Goal: Task Accomplishment & Management: Use online tool/utility

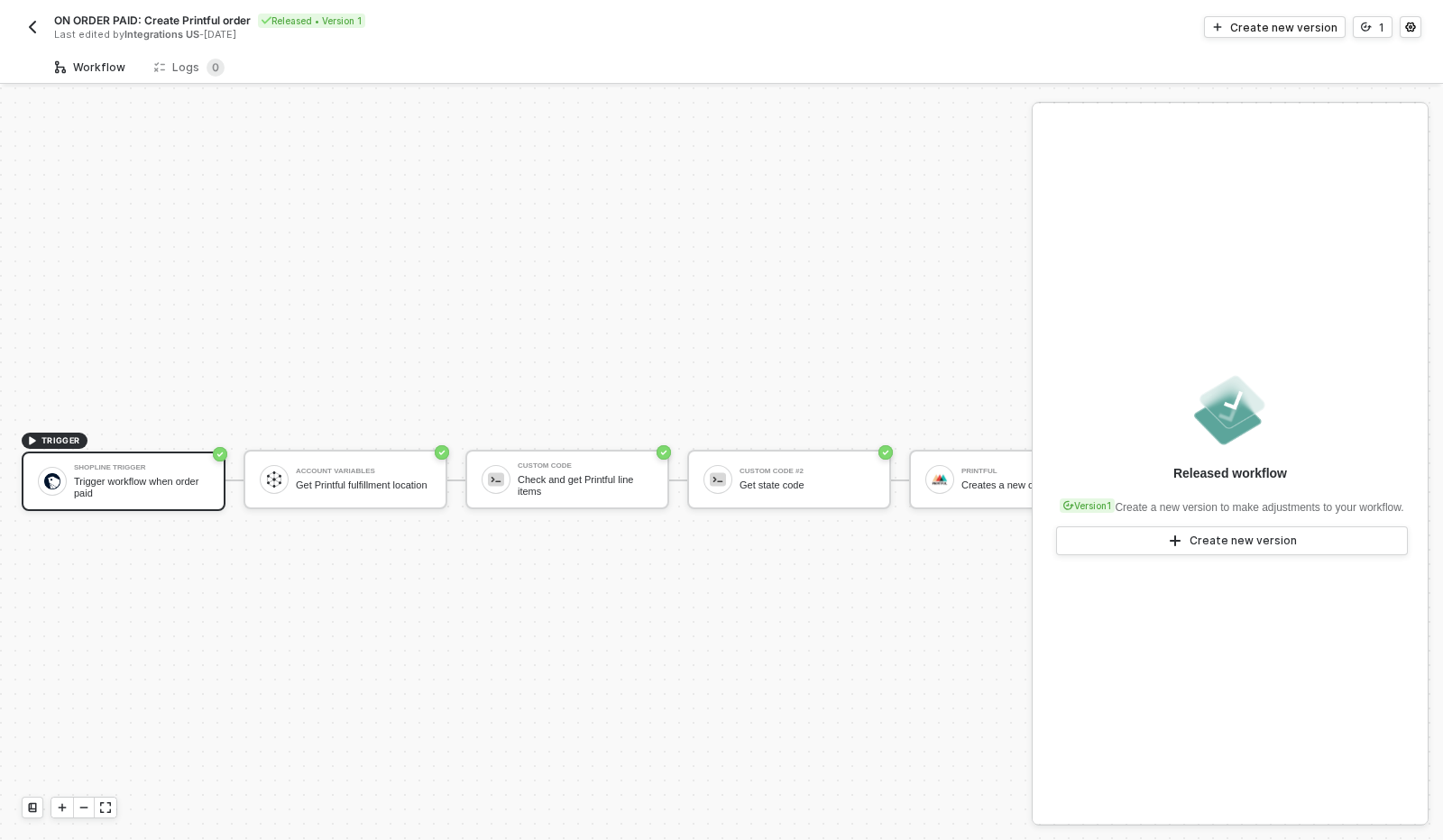
scroll to position [47, 0]
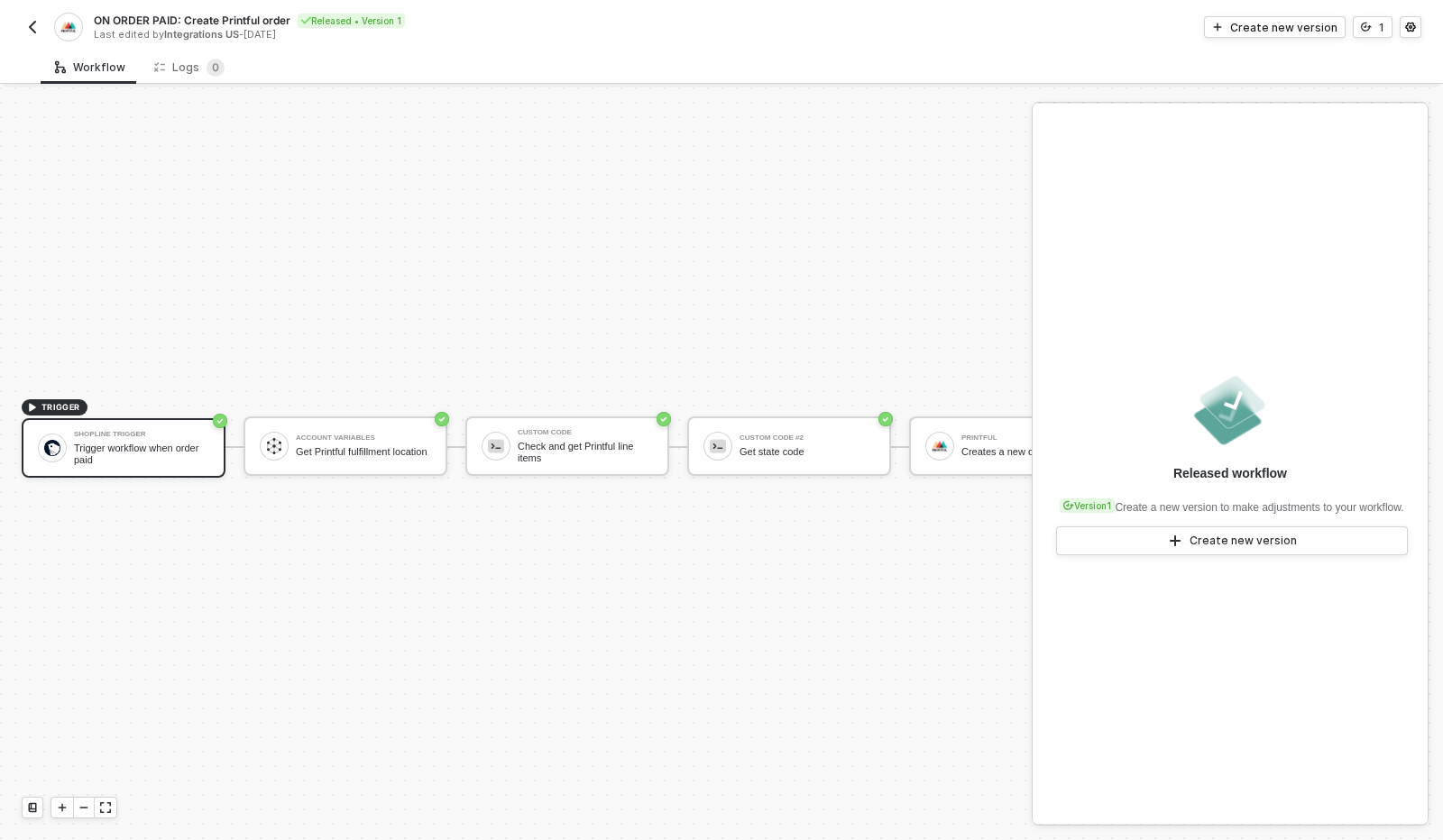
click at [26, 31] on img "button" at bounding box center [32, 27] width 14 height 14
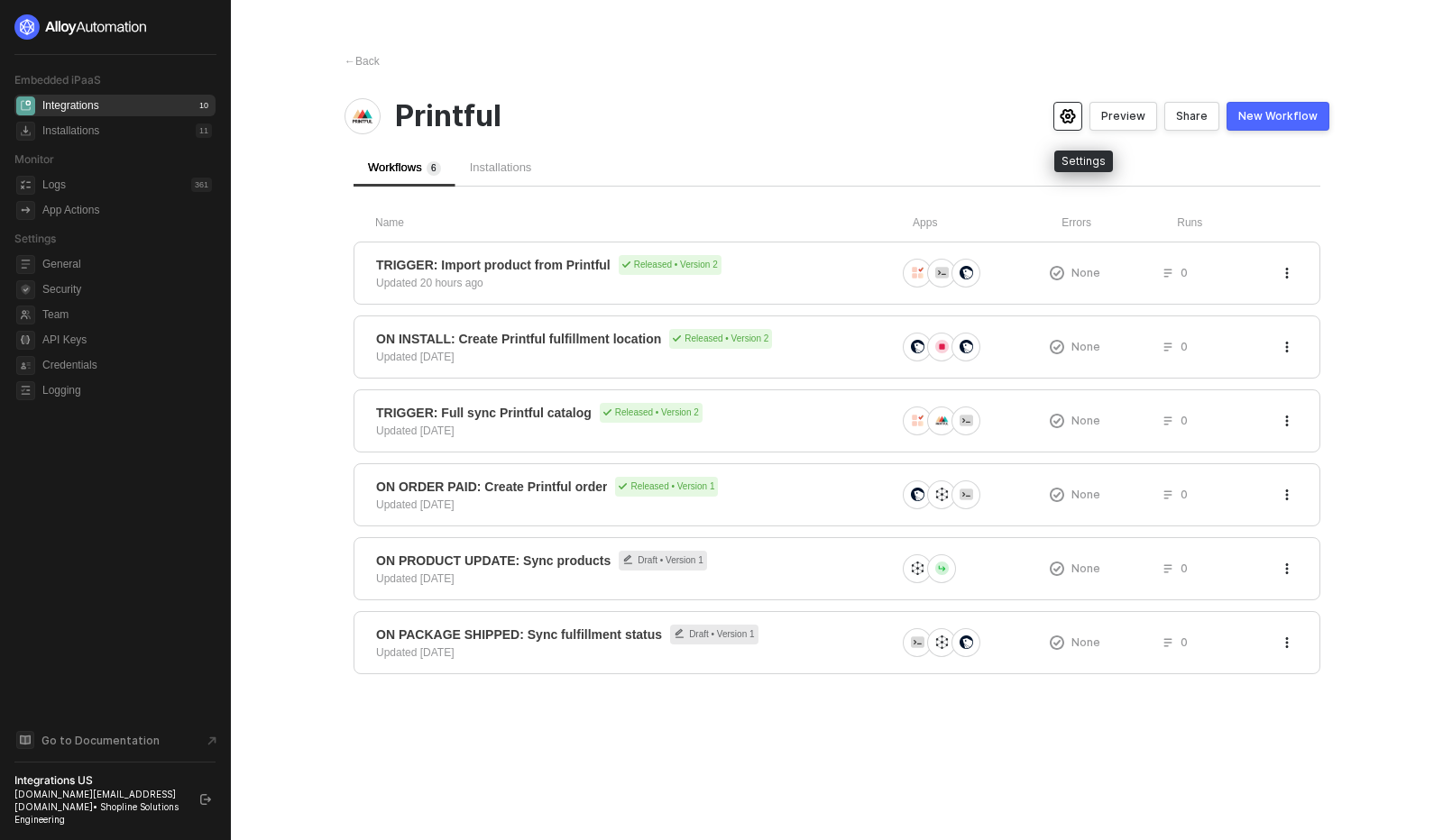
click at [1073, 124] on button "button" at bounding box center [1068, 116] width 29 height 29
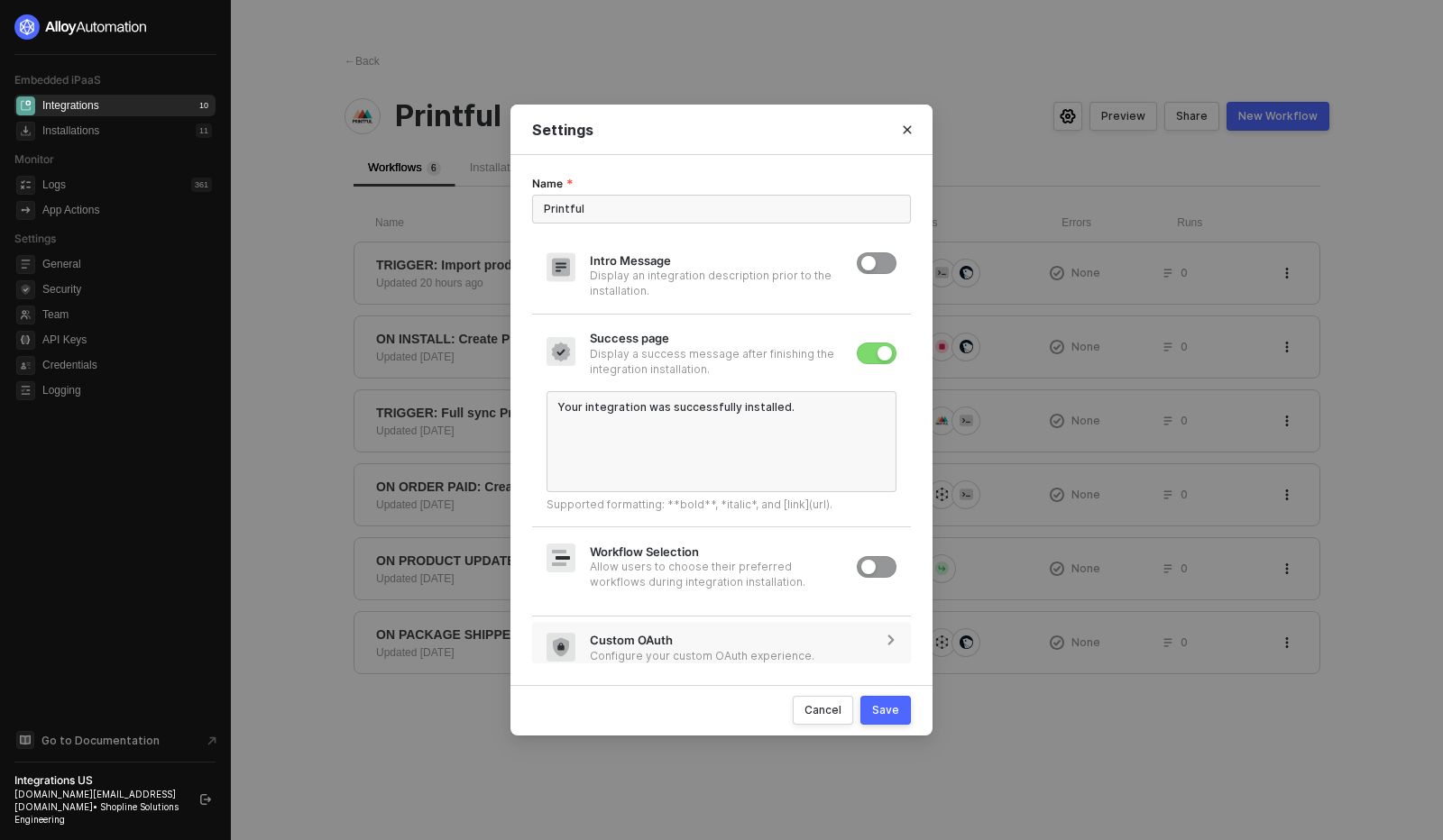
click at [717, 659] on div "Configure your custom OAuth experience." at bounding box center [702, 655] width 225 height 15
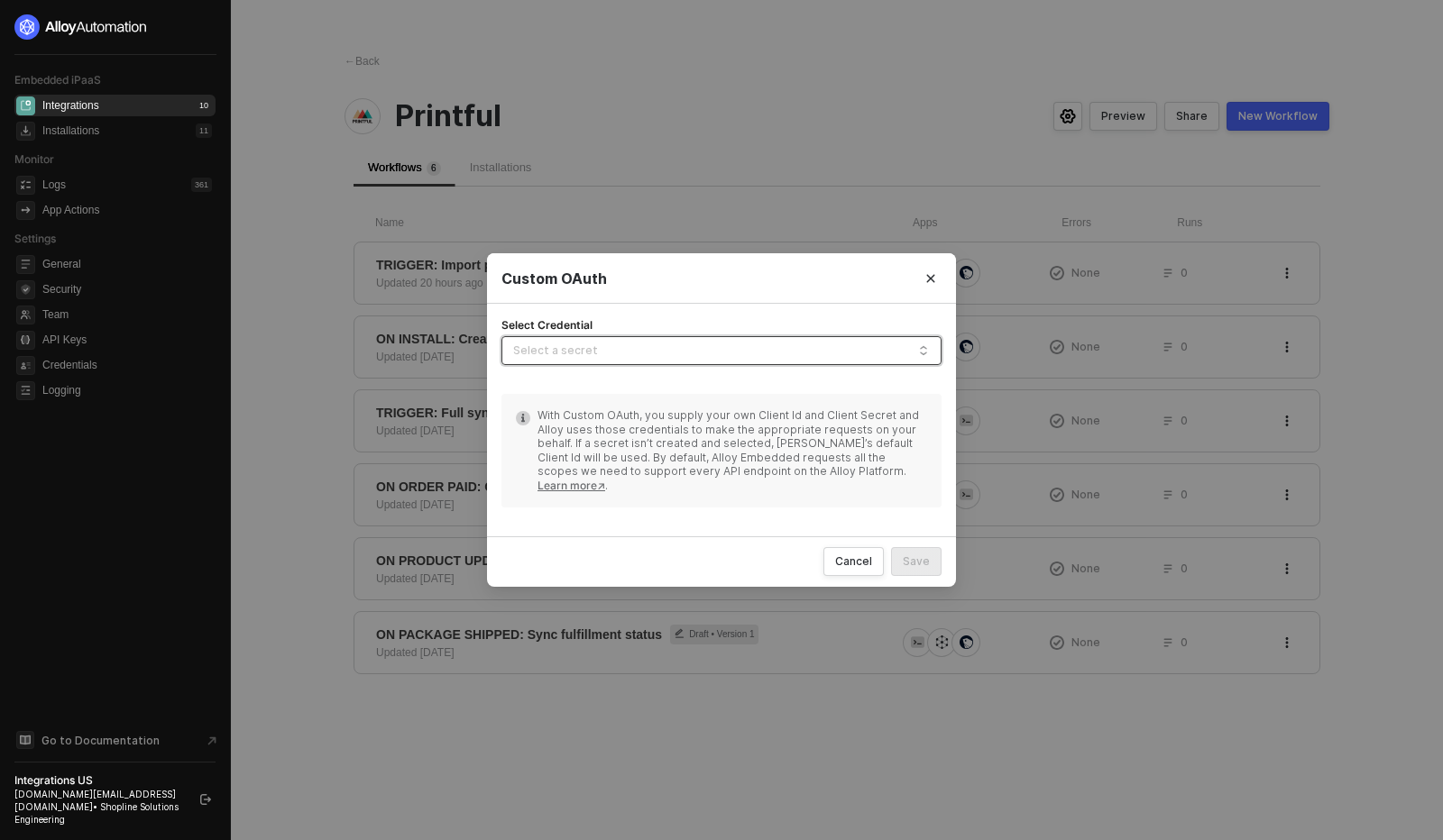
click at [713, 348] on input "Select Credential" at bounding box center [722, 351] width 419 height 29
click at [727, 272] on div "Custom OAuth" at bounding box center [722, 279] width 440 height 19
click at [847, 563] on div "Cancel" at bounding box center [853, 561] width 37 height 14
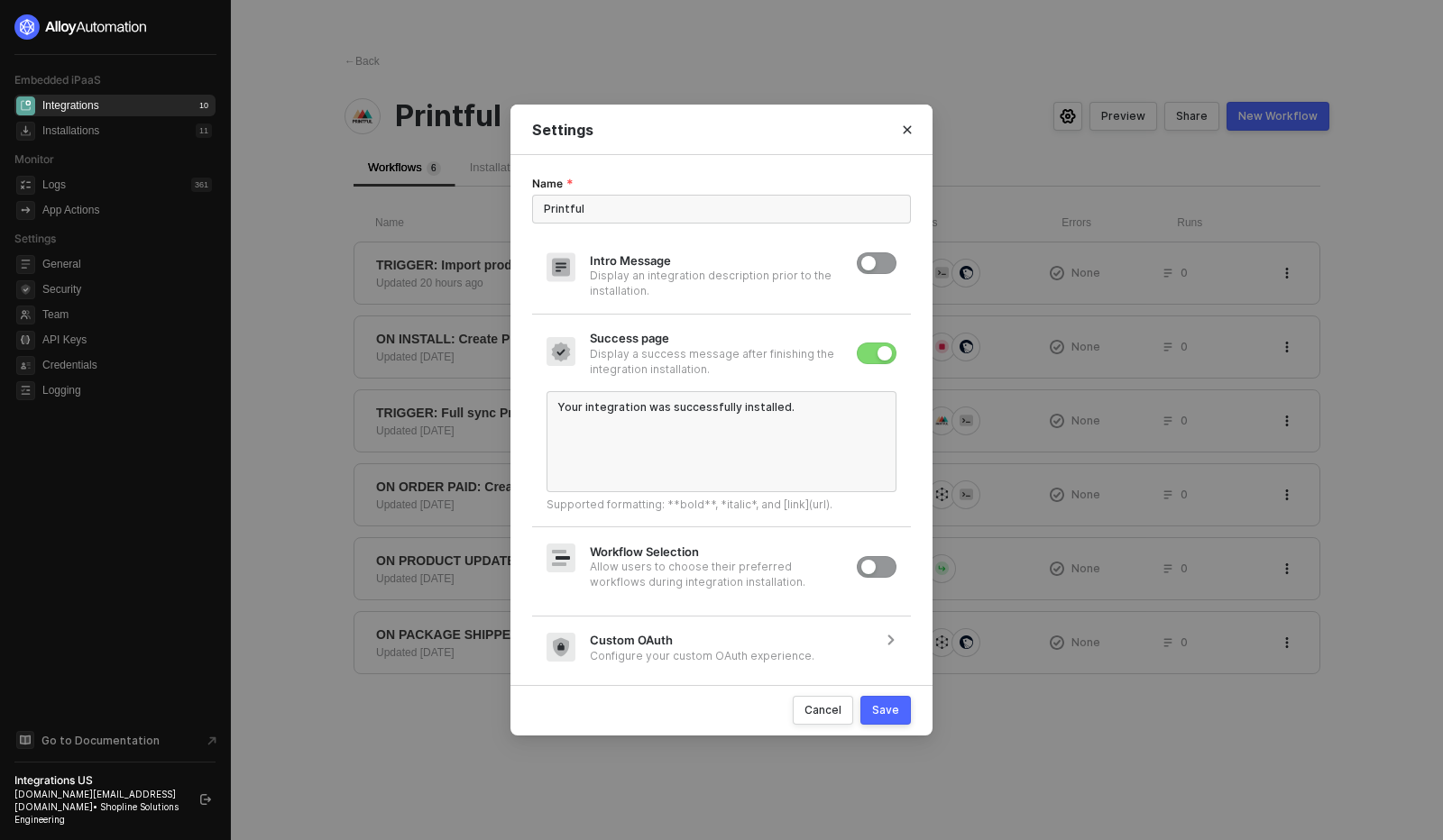
click at [828, 531] on div "Name Printful Intro Message Display an integration description prior to the ins…" at bounding box center [722, 420] width 379 height 487
click at [820, 716] on div "Cancel" at bounding box center [822, 710] width 37 height 15
